Goal: Navigation & Orientation: Find specific page/section

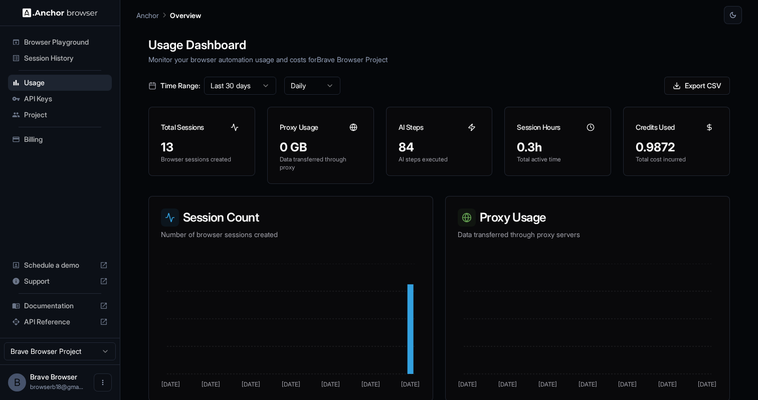
click at [70, 100] on span "API Keys" at bounding box center [66, 99] width 84 height 10
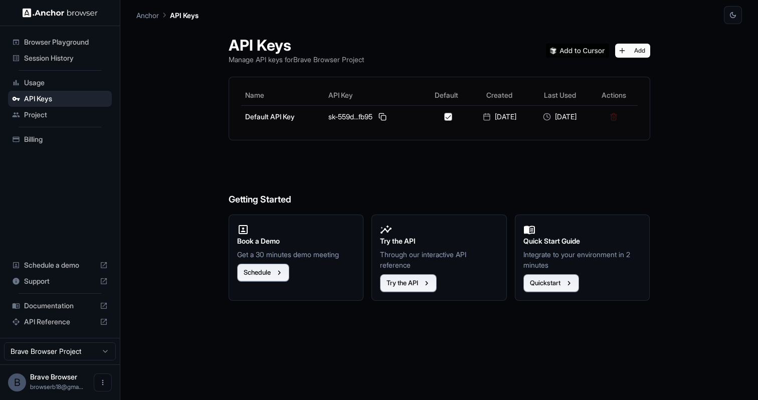
click at [65, 117] on span "Project" at bounding box center [66, 115] width 84 height 10
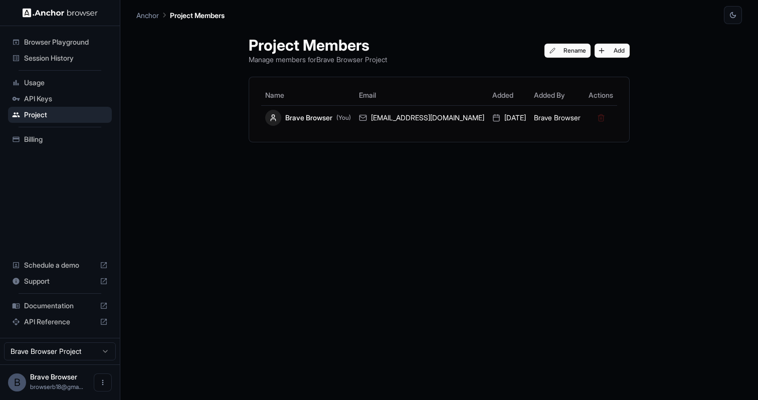
click at [66, 60] on span "Session History" at bounding box center [66, 58] width 84 height 10
